Goal: Transaction & Acquisition: Purchase product/service

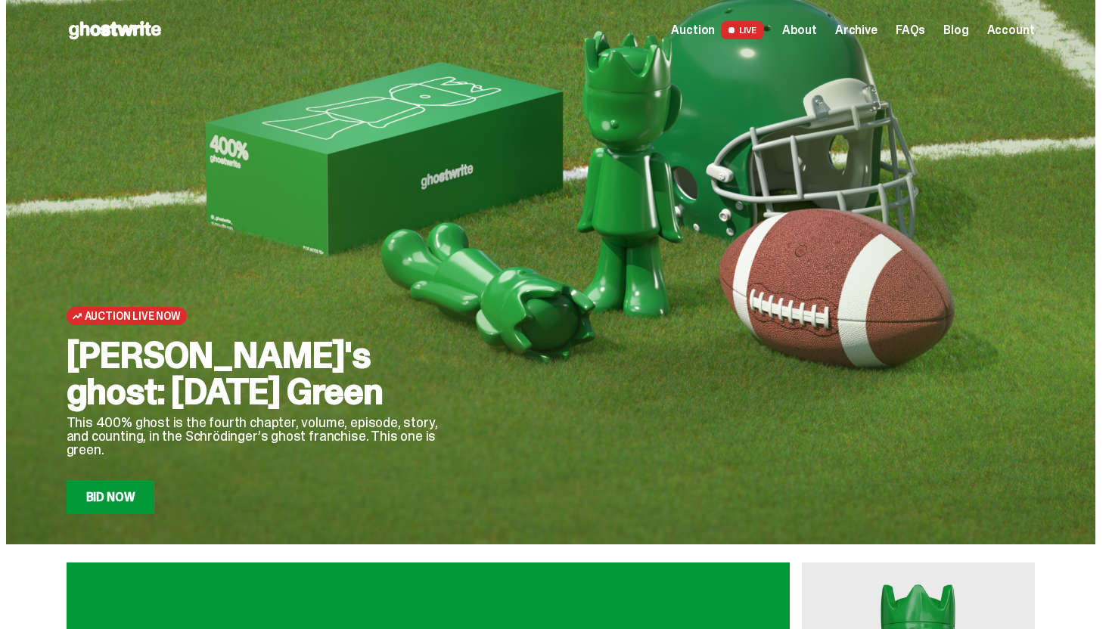
click at [131, 487] on link "Bid Now" at bounding box center [111, 497] width 89 height 33
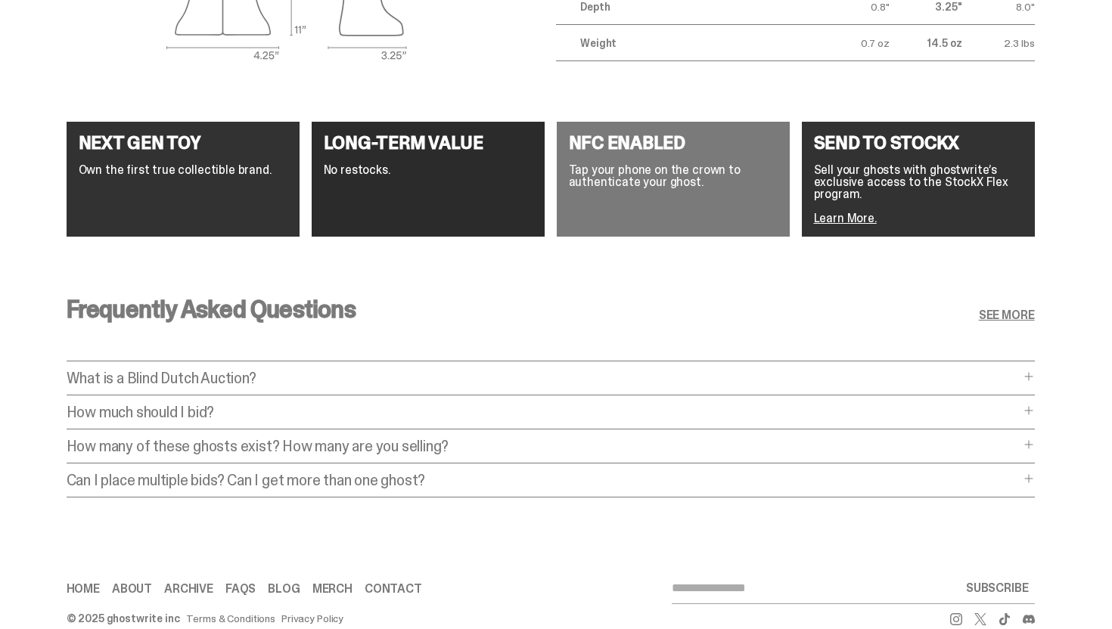
scroll to position [2771, 0]
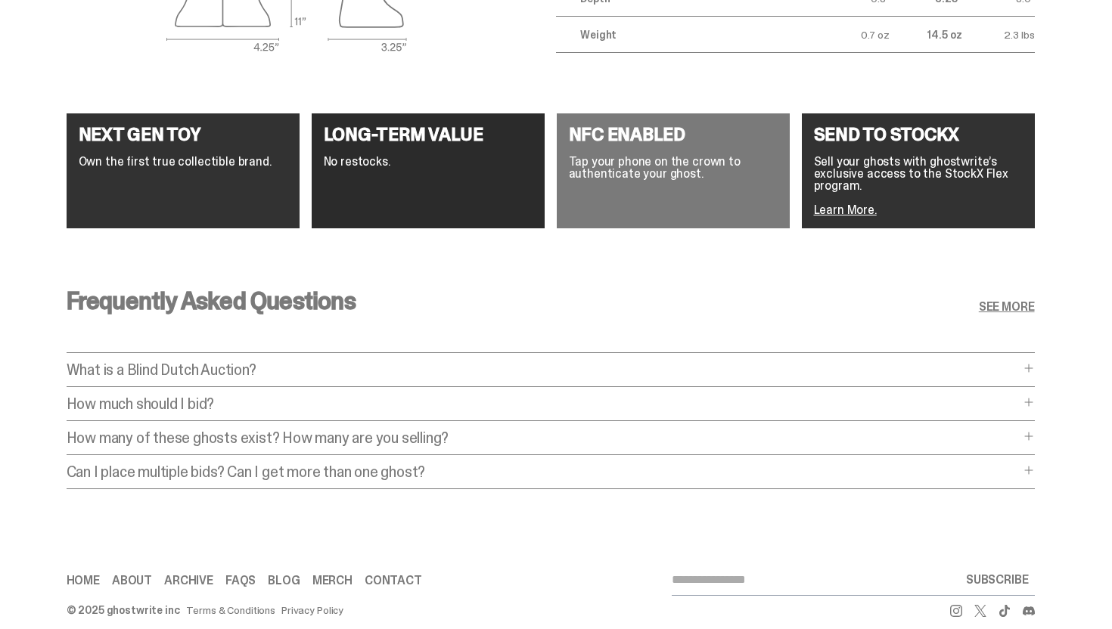
click at [295, 396] on p "How much should I bid?" at bounding box center [543, 403] width 953 height 15
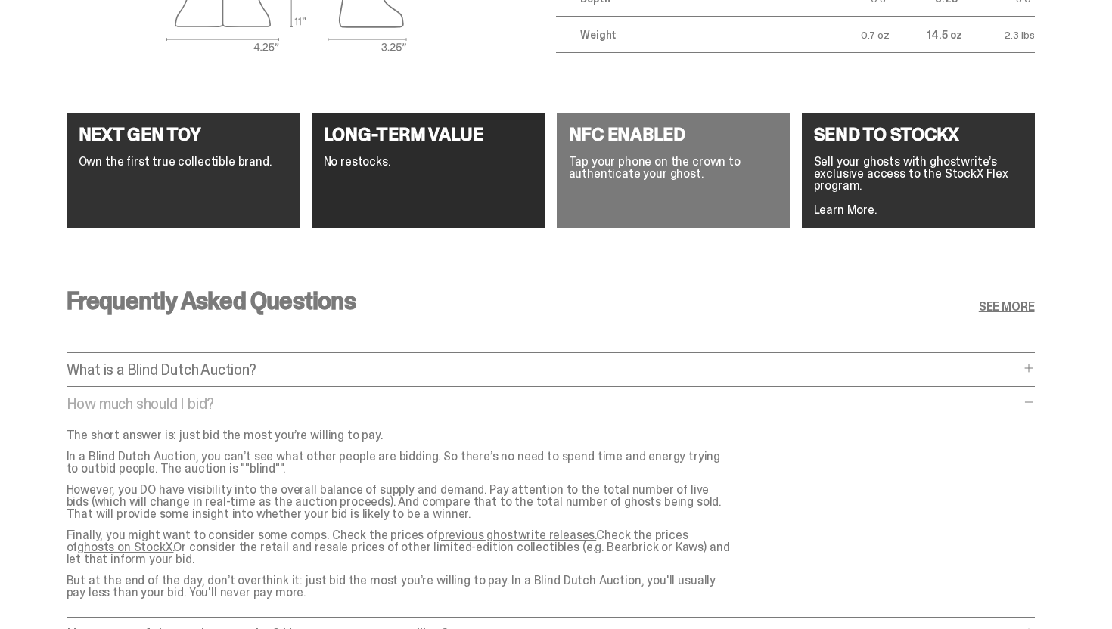
click at [295, 396] on p "How much should I bid?" at bounding box center [543, 403] width 953 height 15
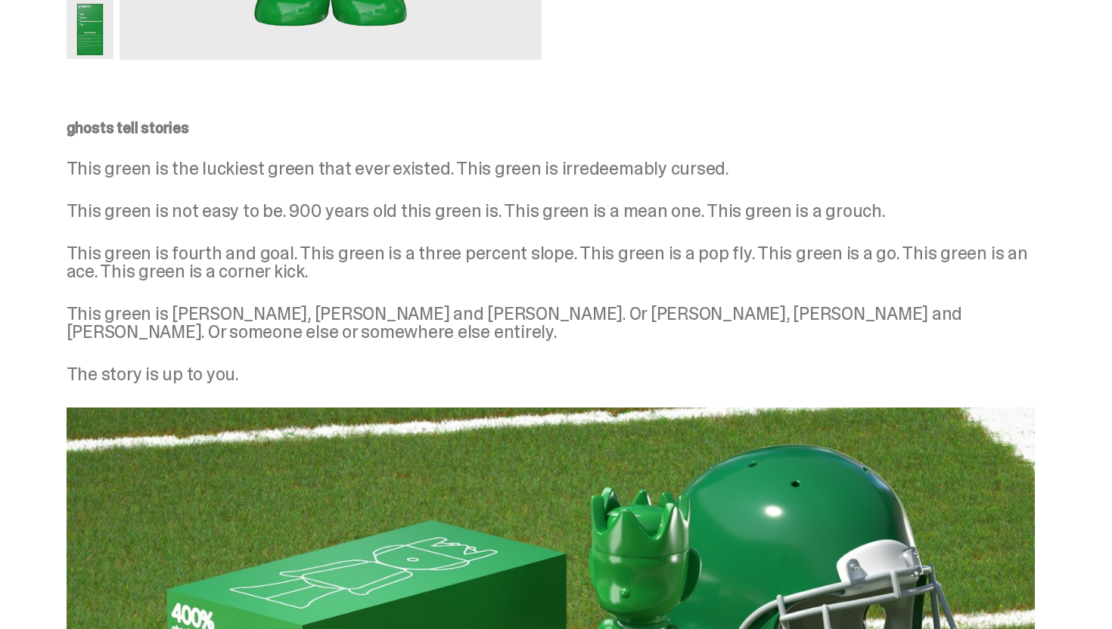
scroll to position [0, 0]
